Goal: Information Seeking & Learning: Learn about a topic

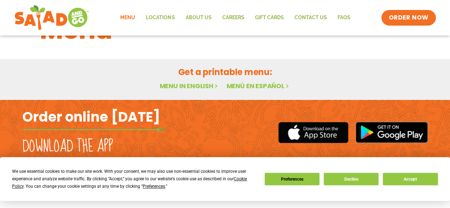
scroll to position [39, 0]
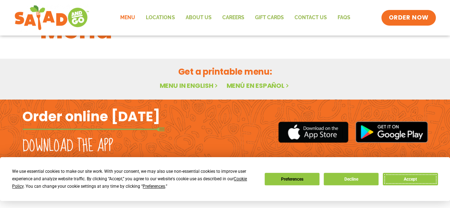
click at [413, 180] on button "Accept" at bounding box center [410, 179] width 55 height 12
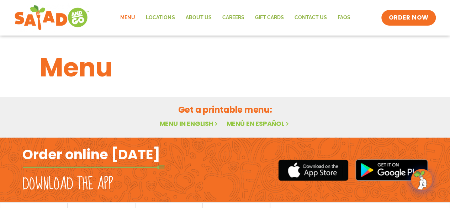
scroll to position [0, 0]
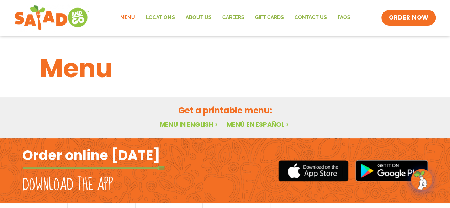
click at [195, 122] on link "Menu in English" at bounding box center [190, 124] width 60 height 9
click at [127, 16] on link "Menu" at bounding box center [128, 18] width 26 height 16
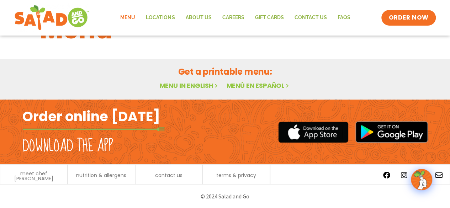
click at [200, 83] on link "Menu in English" at bounding box center [190, 85] width 60 height 9
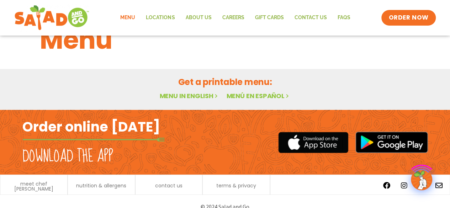
scroll to position [39, 0]
